Goal: Transaction & Acquisition: Purchase product/service

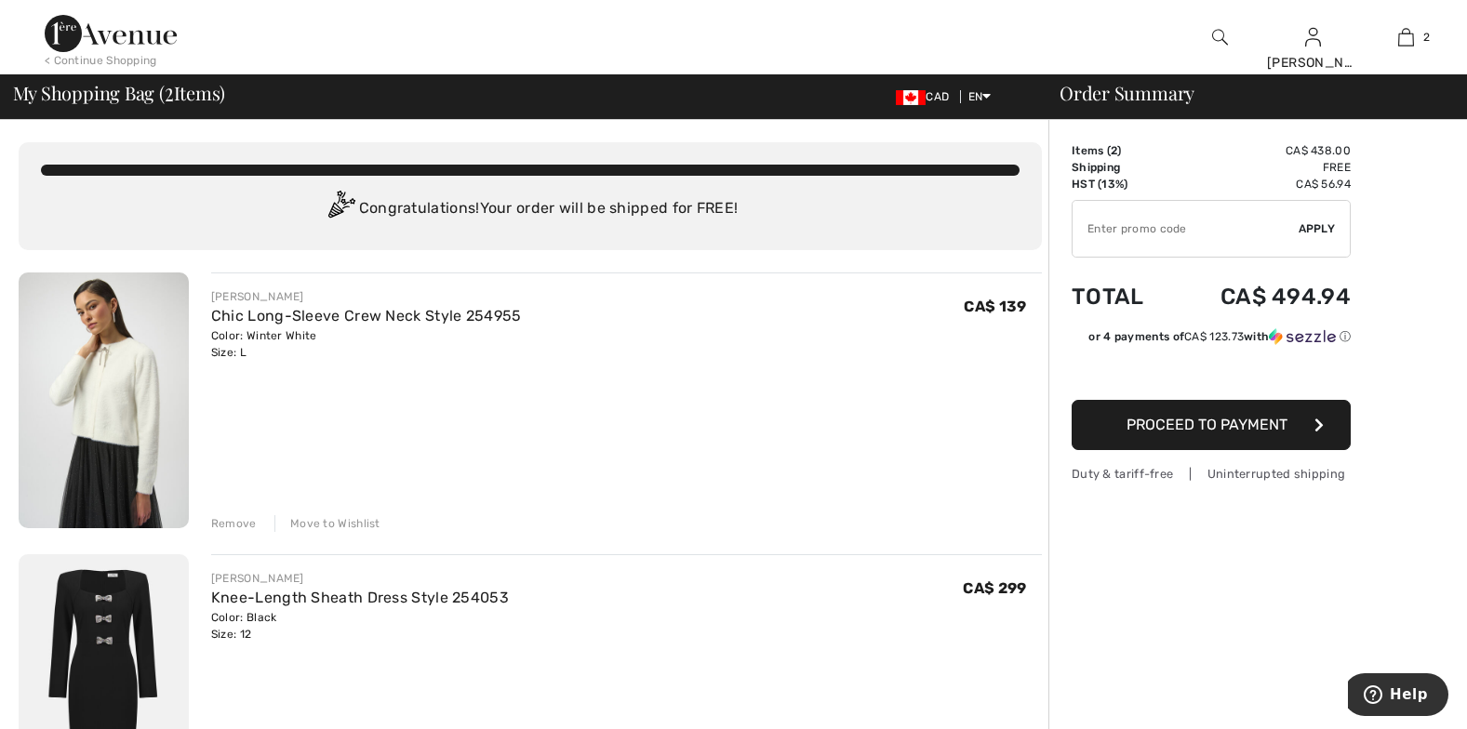
click at [99, 390] on img at bounding box center [104, 401] width 170 height 256
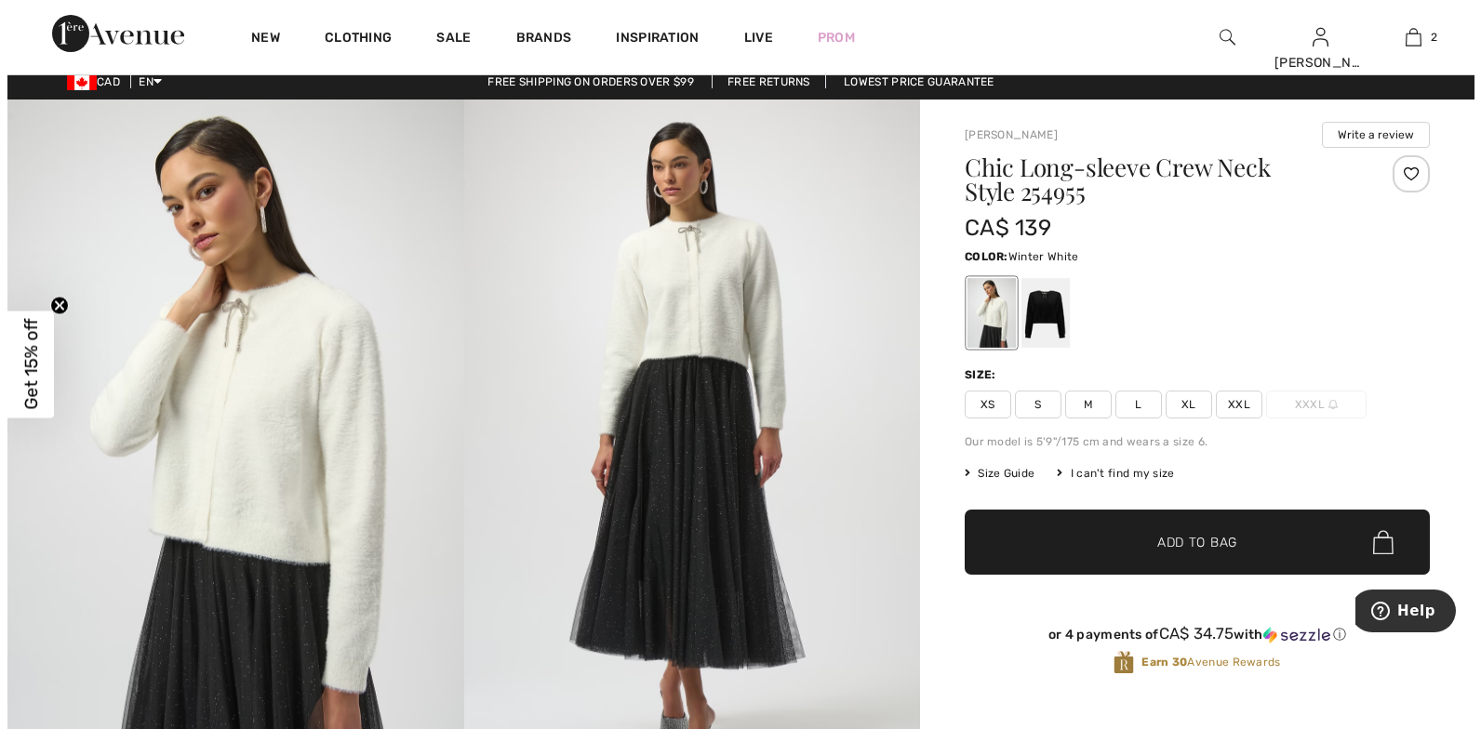
scroll to position [28, 0]
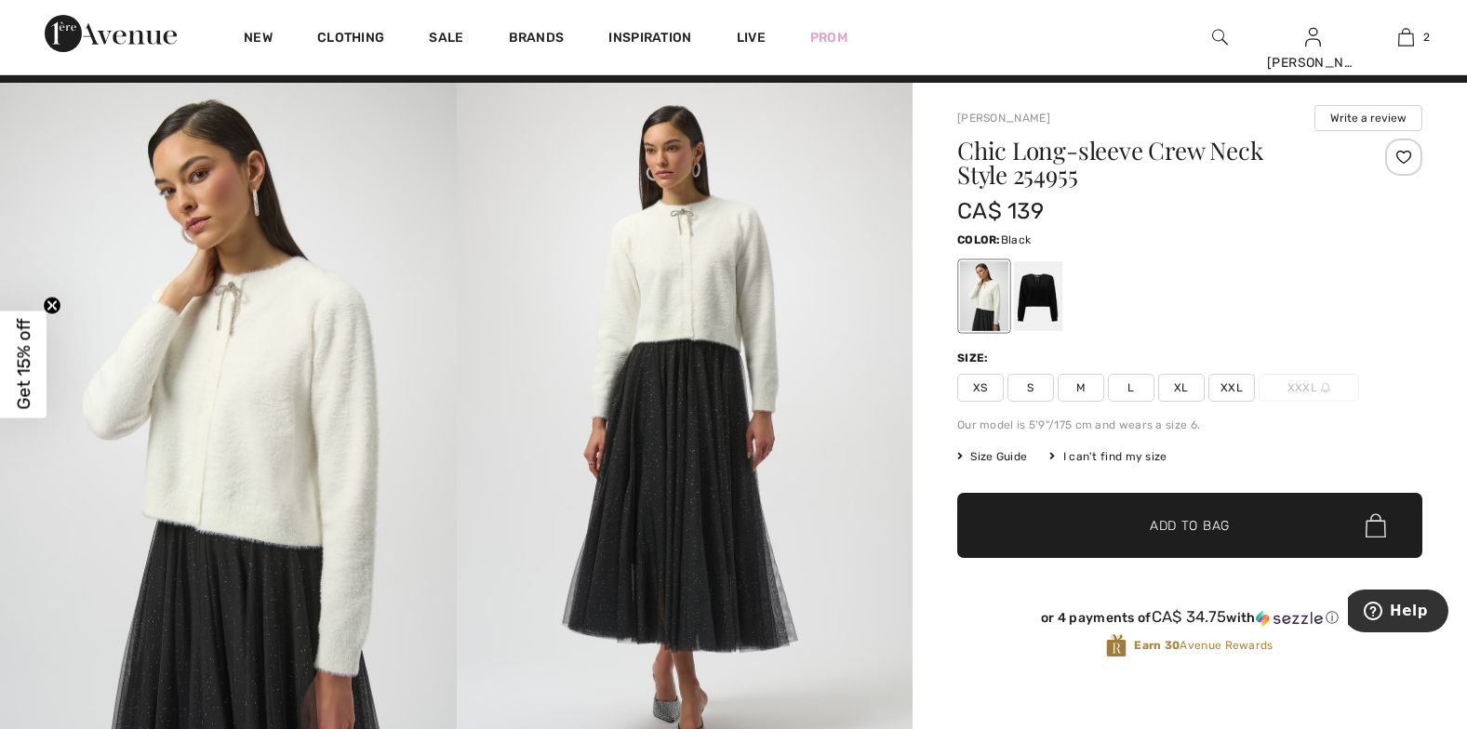
click at [1032, 290] on div at bounding box center [1038, 296] width 48 height 70
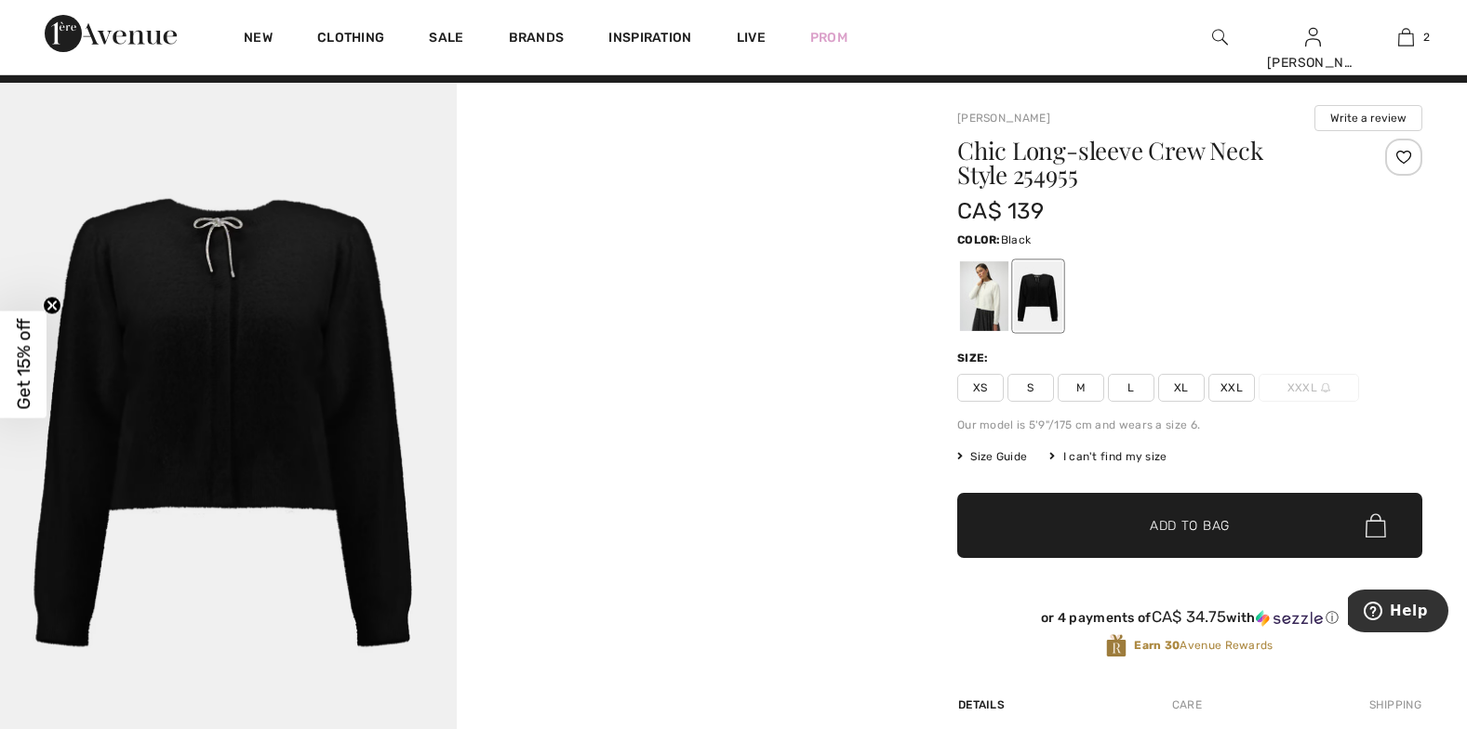
click at [174, 320] on img at bounding box center [228, 425] width 457 height 685
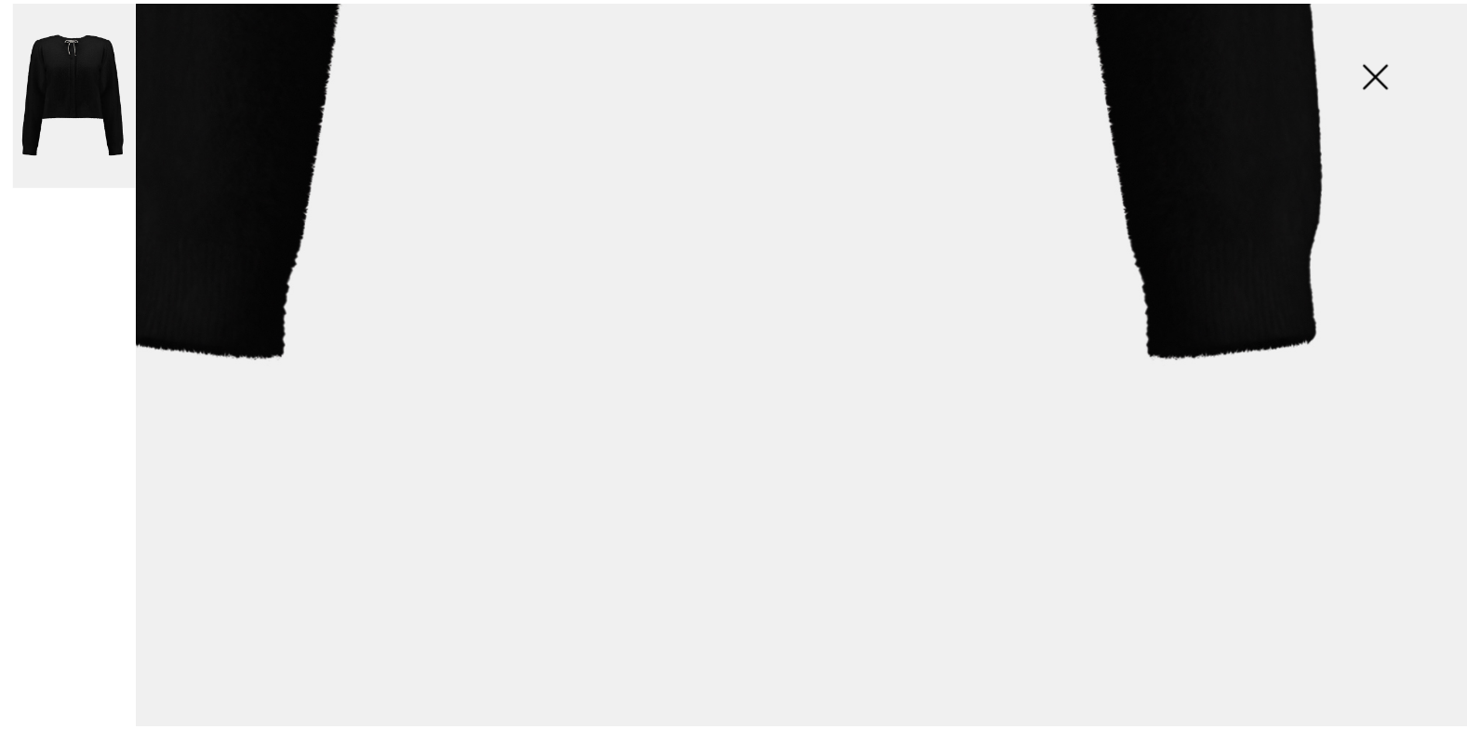
scroll to position [0, 0]
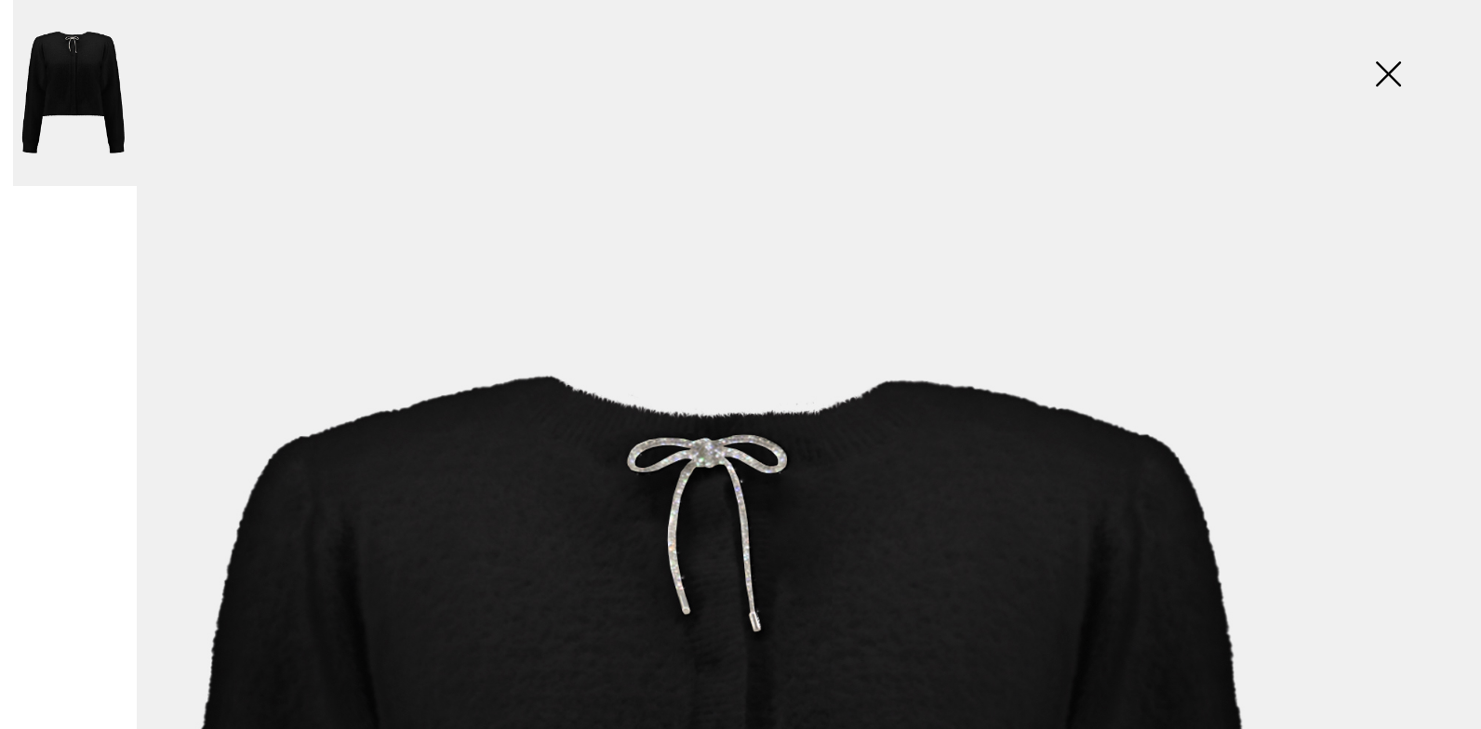
click at [1382, 72] on img at bounding box center [1387, 76] width 93 height 96
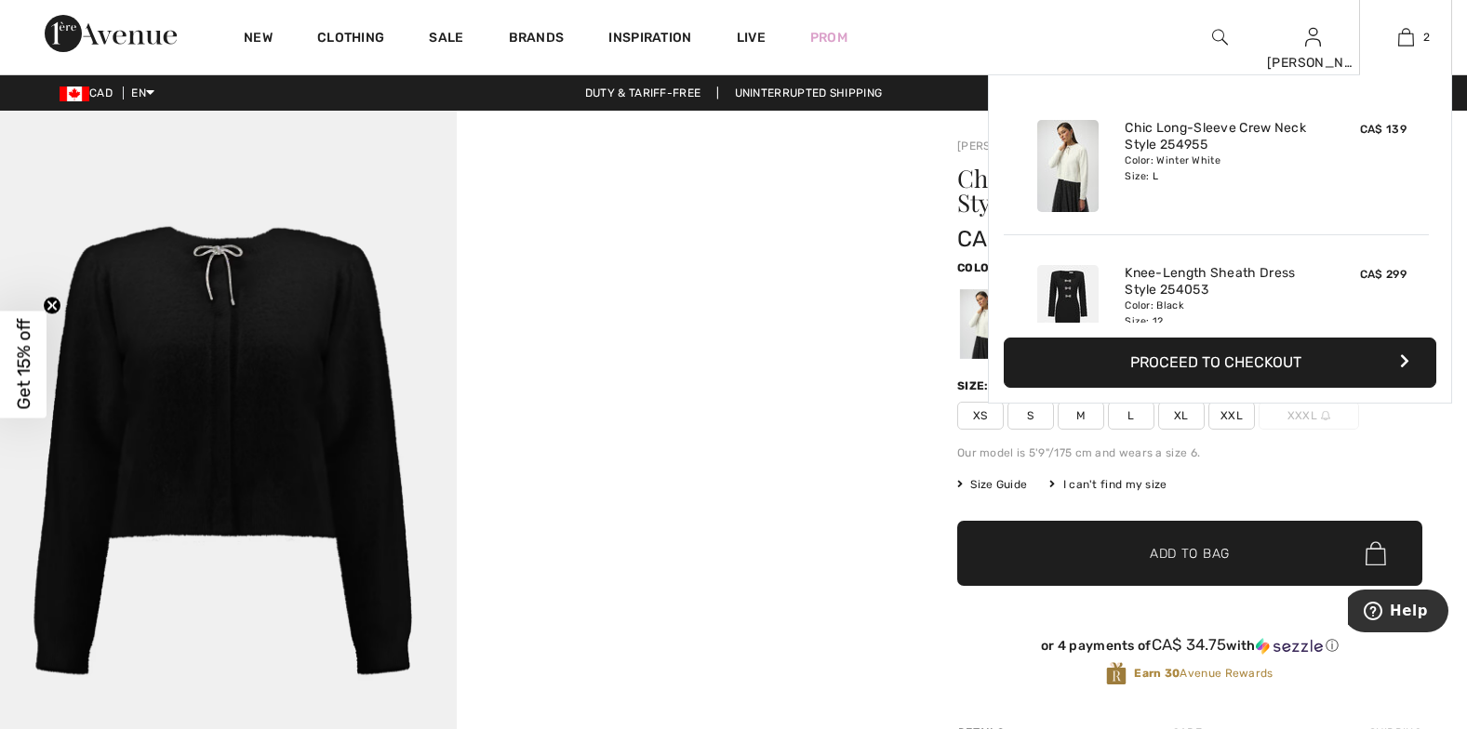
drag, startPoint x: 1415, startPoint y: 33, endPoint x: 1385, endPoint y: 25, distance: 30.7
click at [1413, 31] on link "2" at bounding box center [1405, 37] width 91 height 22
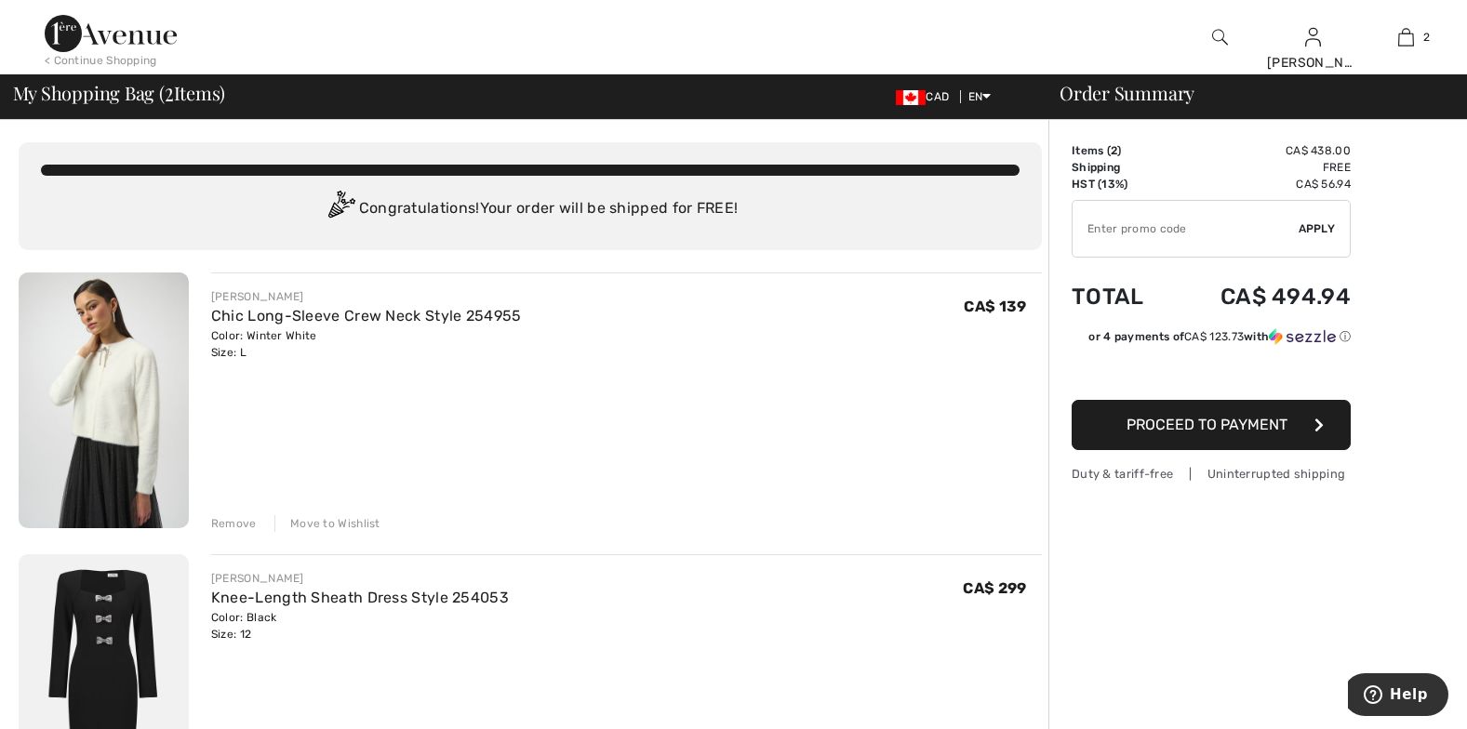
click at [302, 520] on div "Move to Wishlist" at bounding box center [327, 523] width 106 height 17
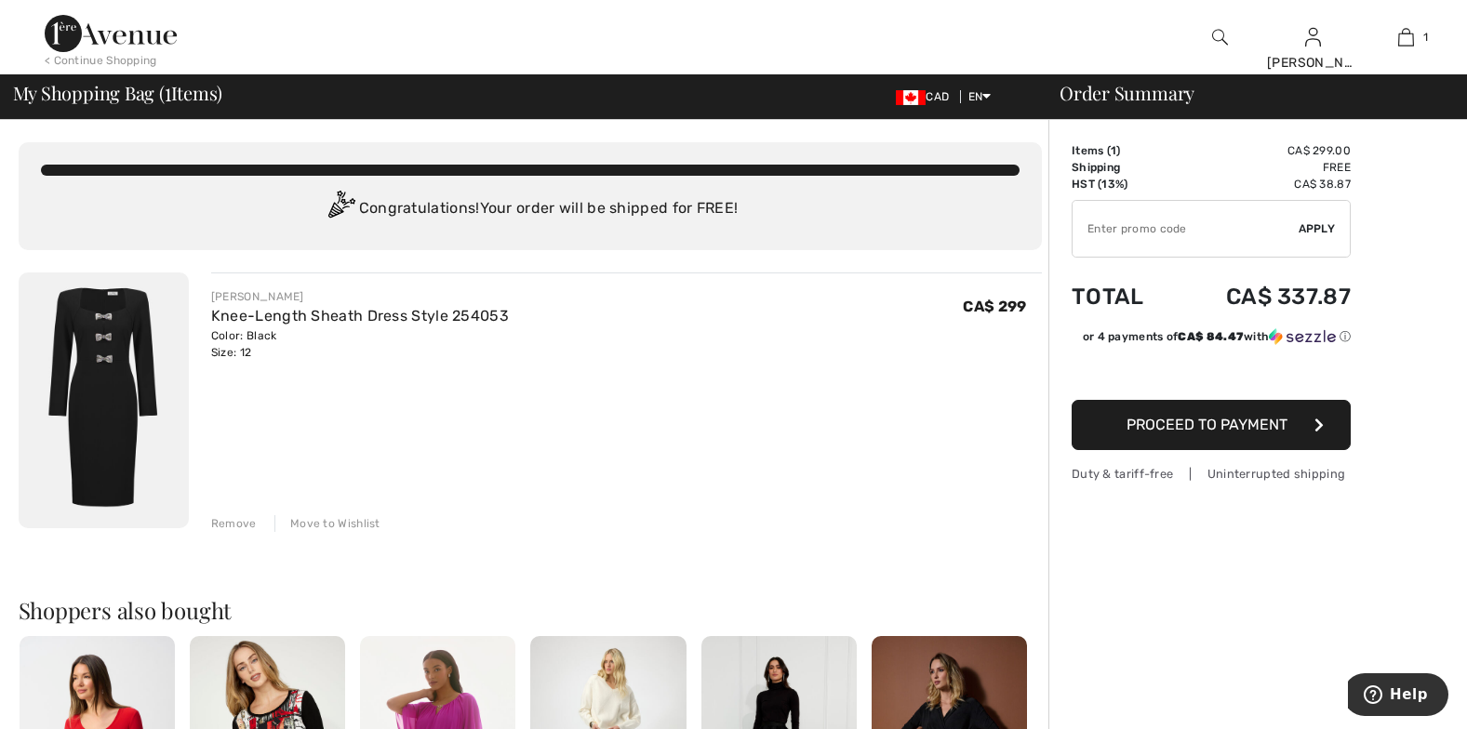
click at [113, 380] on img at bounding box center [104, 401] width 170 height 256
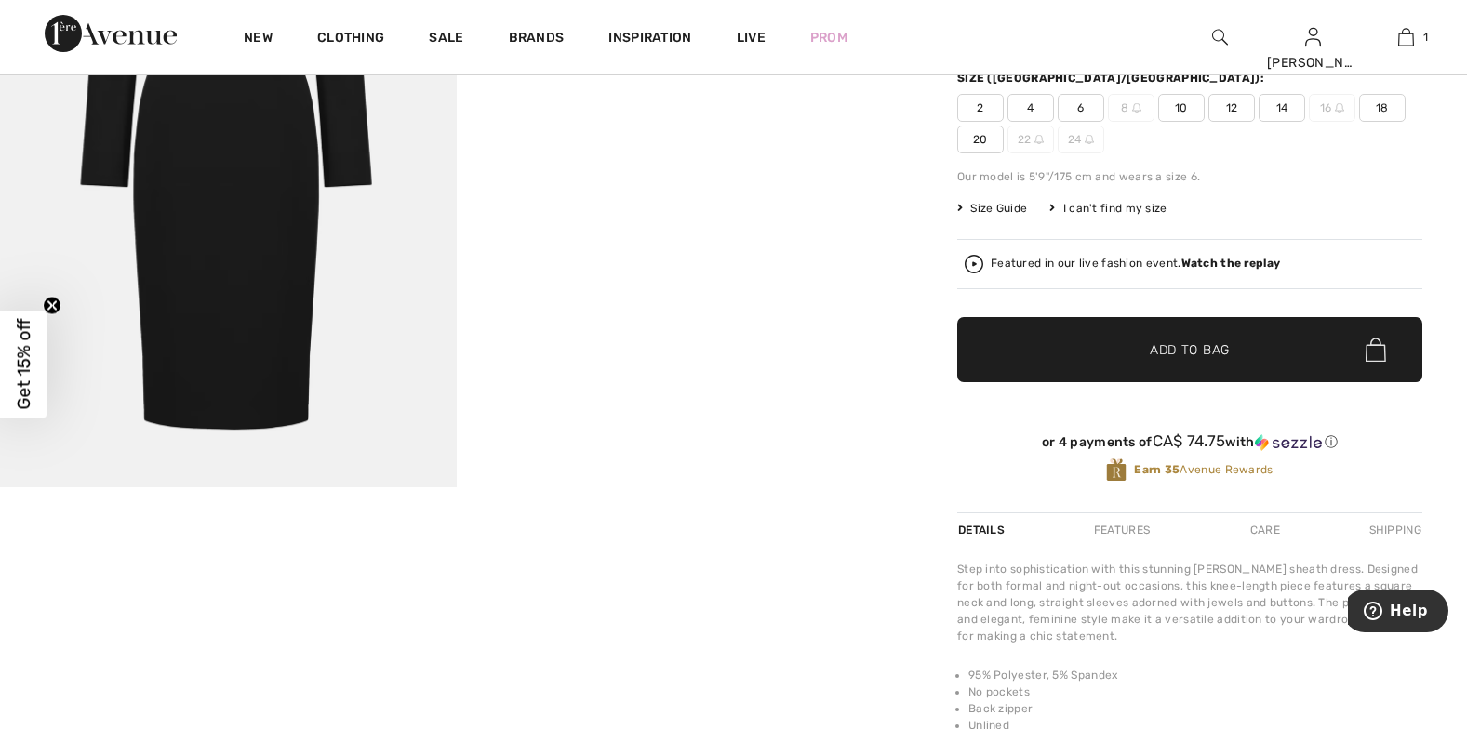
scroll to position [383, 0]
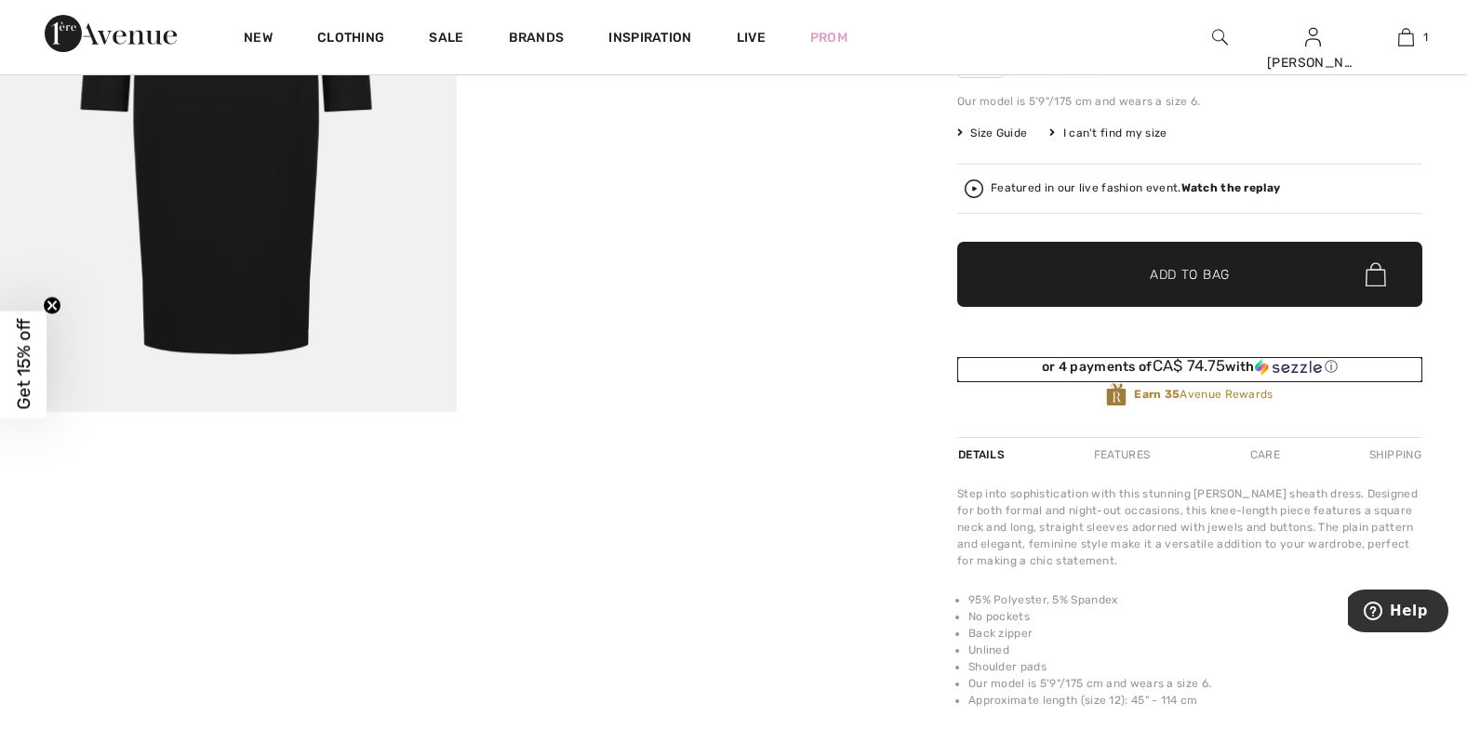
click at [1147, 369] on div "or 4 payments of CA$ 74.75 with ⓘ" at bounding box center [1189, 366] width 465 height 19
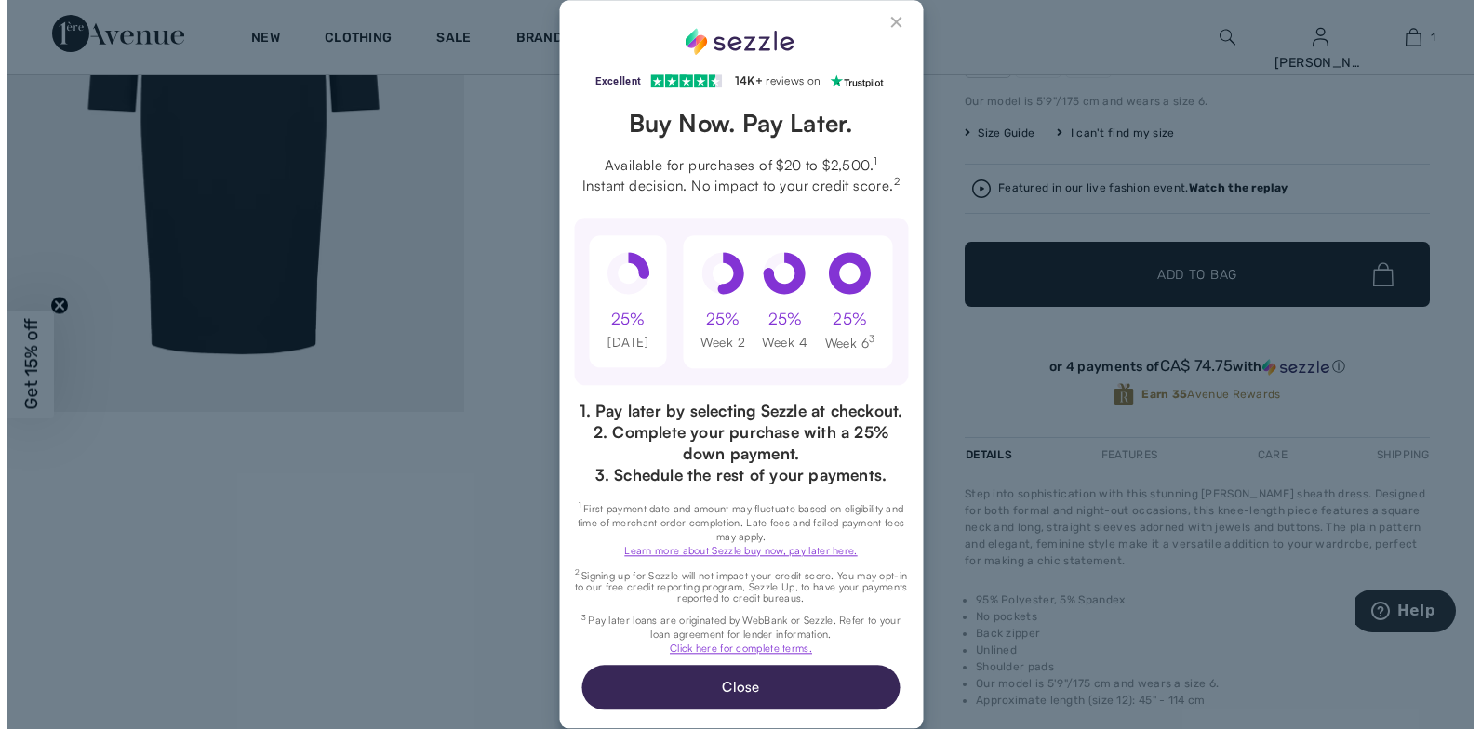
scroll to position [0, 0]
